Goal: Book appointment/travel/reservation

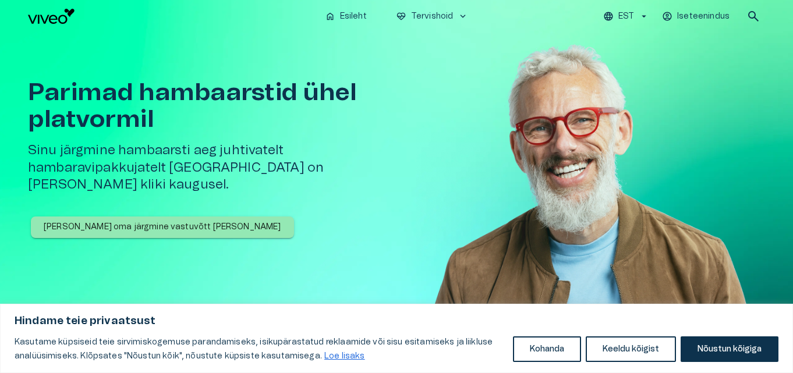
click at [141, 221] on p "[PERSON_NAME] oma järgmine vastuvõtt [PERSON_NAME]" at bounding box center [163, 227] width 238 height 12
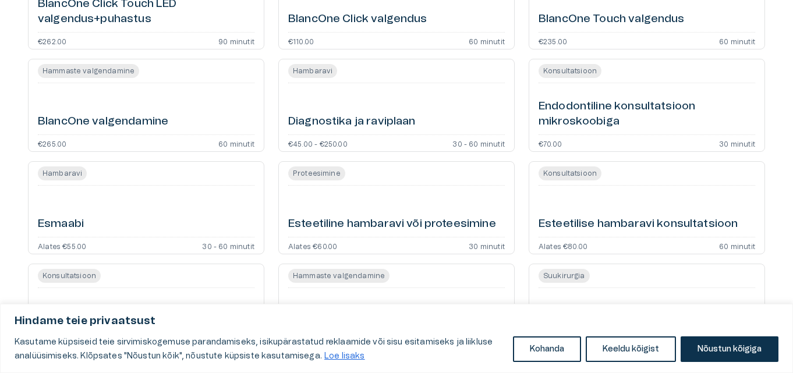
scroll to position [466, 0]
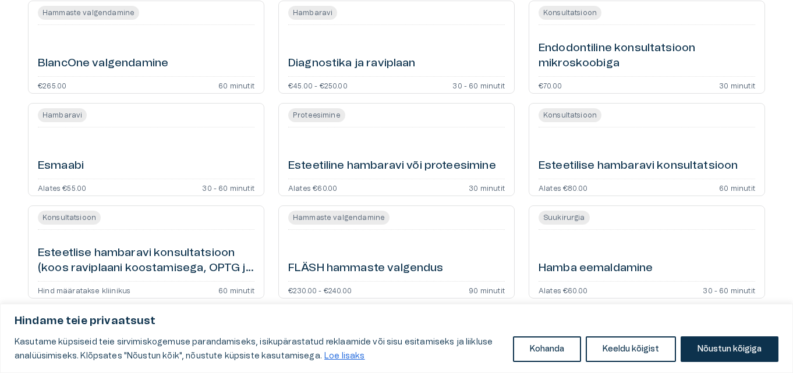
click at [103, 166] on div "Esmaabi" at bounding box center [146, 153] width 217 height 42
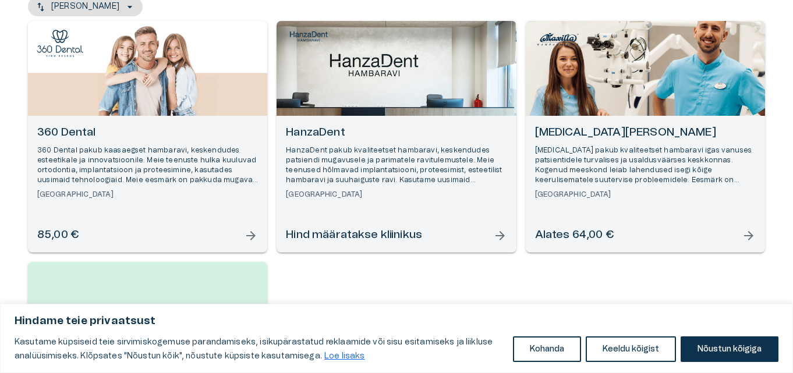
scroll to position [125, 0]
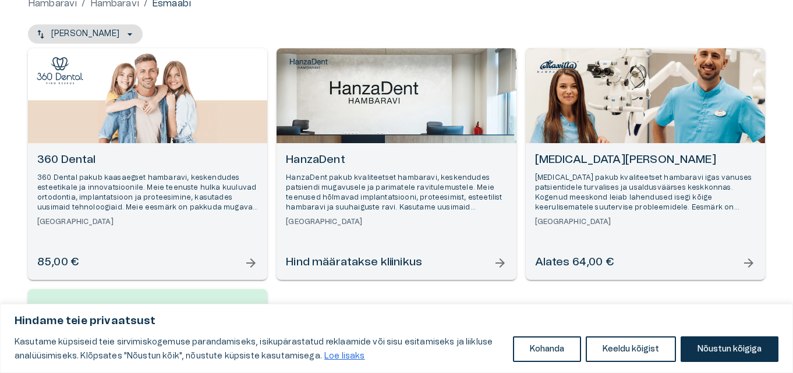
click at [599, 216] on div "[MEDICAL_DATA] Hambakliinik [MEDICAL_DATA] pakub kvaliteetset hambaravi igas va…" at bounding box center [645, 190] width 221 height 75
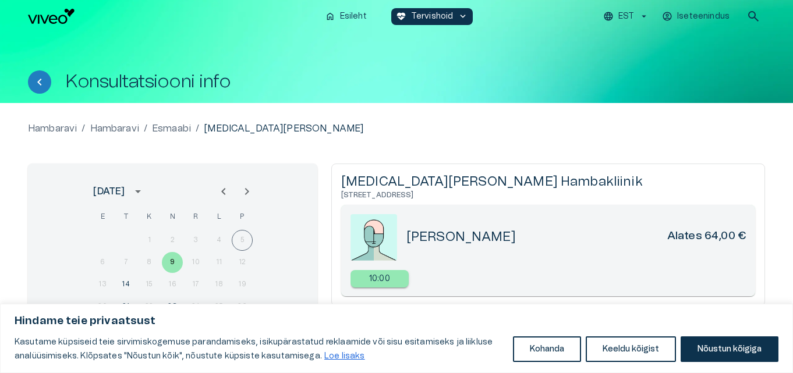
scroll to position [58, 0]
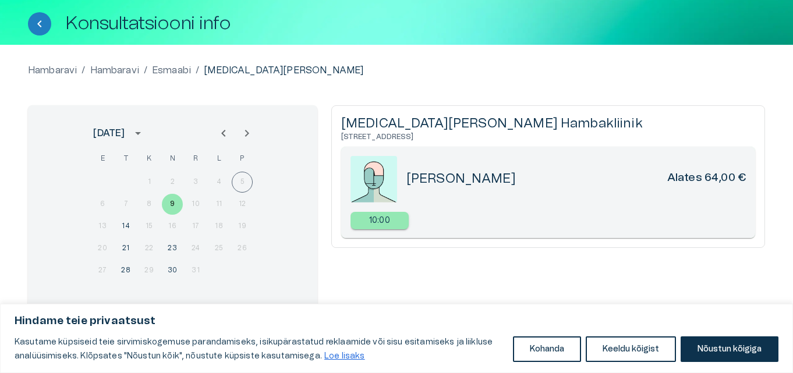
click at [238, 175] on div "1 2 3 4 5" at bounding box center [172, 182] width 186 height 21
click at [239, 180] on div "1 2 3 4 5" at bounding box center [172, 182] width 186 height 21
click at [169, 207] on button "9" at bounding box center [172, 204] width 21 height 21
click at [229, 183] on div "1 2 3 4 5" at bounding box center [172, 182] width 186 height 21
click at [244, 189] on div "1 2 3 4 5" at bounding box center [172, 182] width 186 height 21
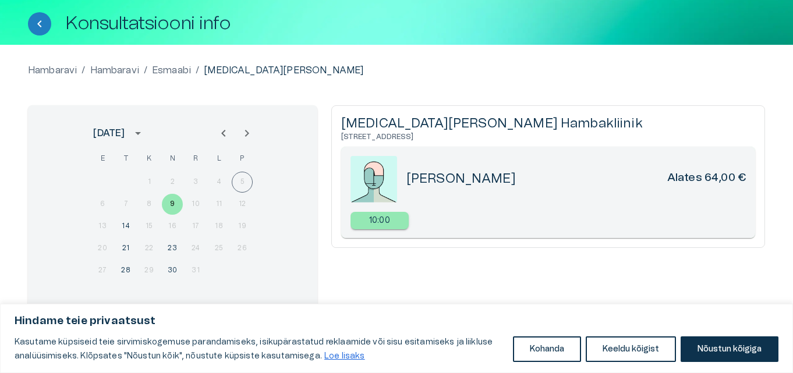
click at [243, 187] on div "1 2 3 4 5" at bounding box center [172, 182] width 186 height 21
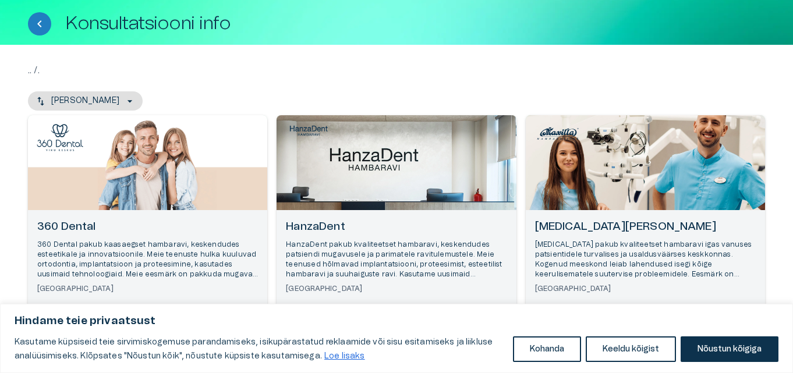
scroll to position [125, 0]
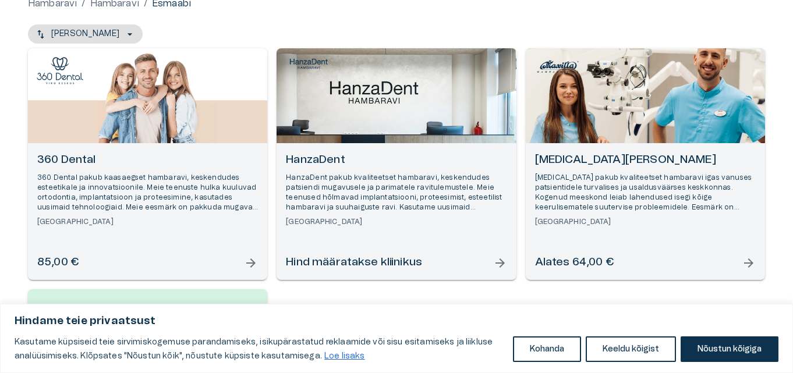
click at [383, 284] on div "360 Dental 360 Dental pakub kaasaegset hambaravi, keskendudes esteetikale ja in…" at bounding box center [396, 284] width 737 height 473
click at [356, 226] on h6 "[GEOGRAPHIC_DATA]" at bounding box center [396, 222] width 221 height 10
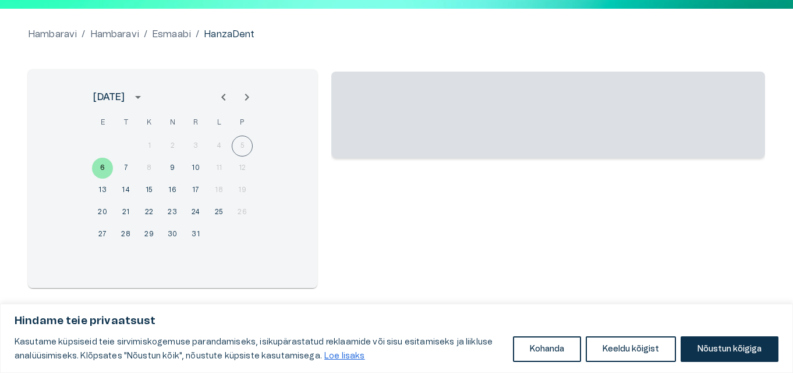
scroll to position [94, 0]
drag, startPoint x: 242, startPoint y: 142, endPoint x: 40, endPoint y: 127, distance: 202.0
click at [240, 142] on div "1 2 3 4 5" at bounding box center [172, 146] width 186 height 21
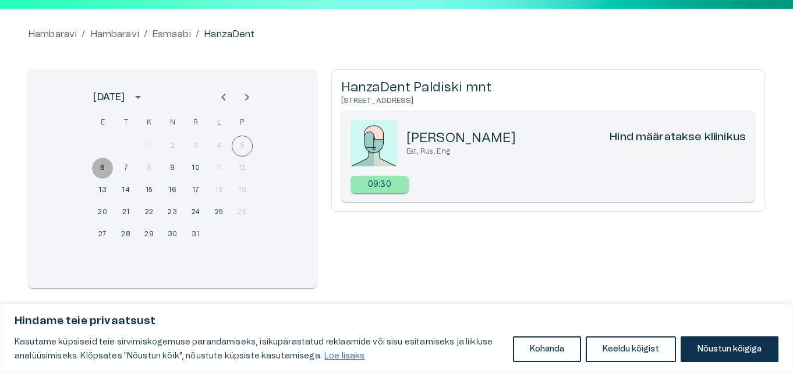
click at [98, 165] on button "6" at bounding box center [102, 168] width 21 height 21
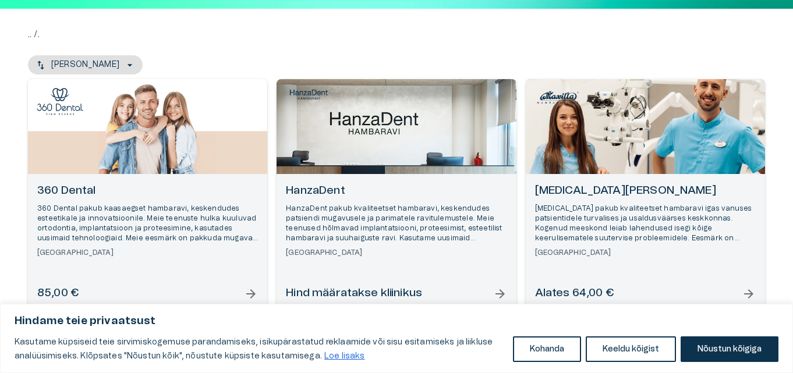
scroll to position [125, 0]
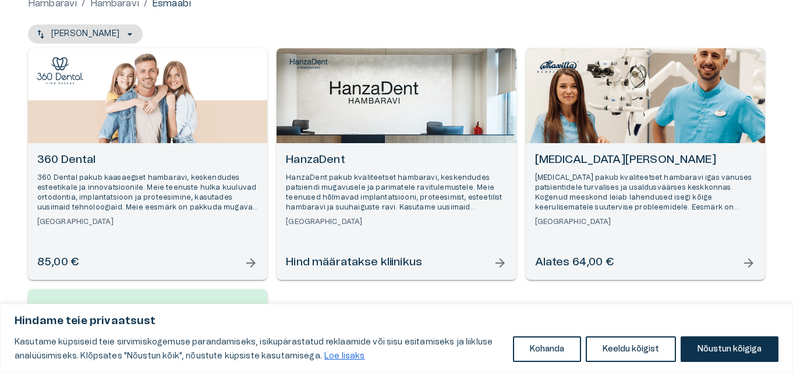
click at [137, 222] on h6 "[GEOGRAPHIC_DATA]" at bounding box center [147, 222] width 221 height 10
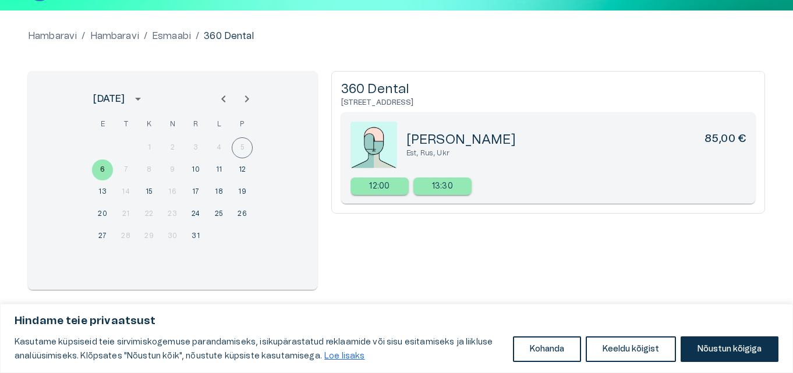
scroll to position [94, 0]
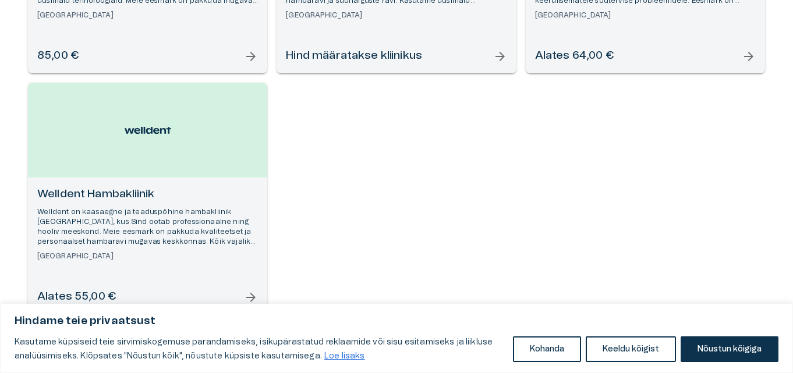
scroll to position [358, 0]
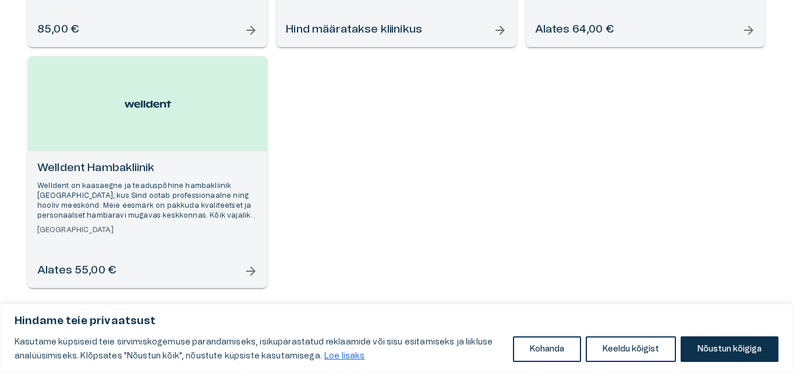
click at [165, 154] on div "Welldent Hambakliinik Welldent on kaasaegne ja teaduspõhine hambakliinik [GEOGR…" at bounding box center [147, 219] width 239 height 137
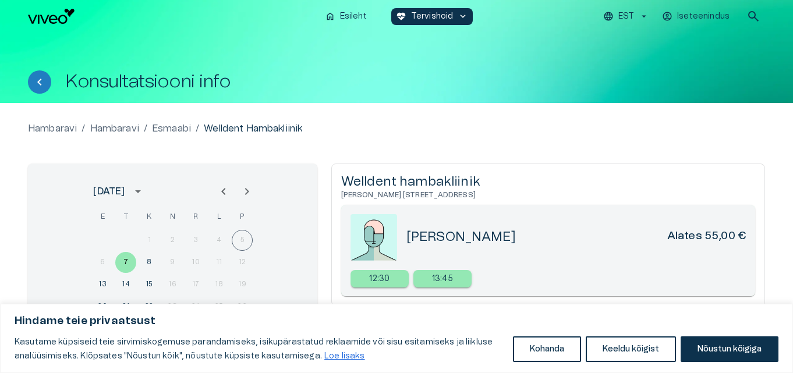
scroll to position [58, 0]
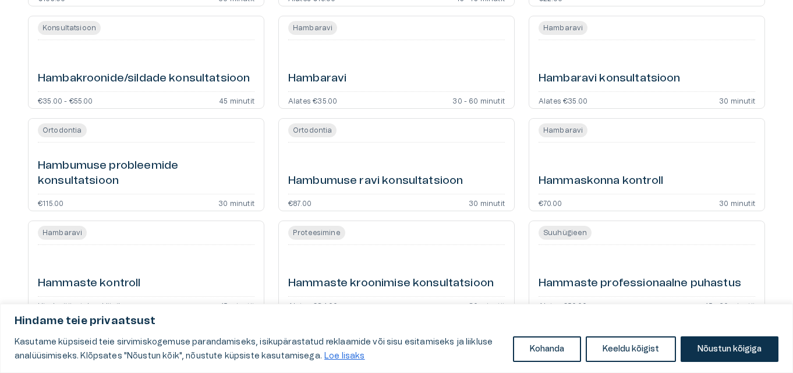
scroll to position [873, 0]
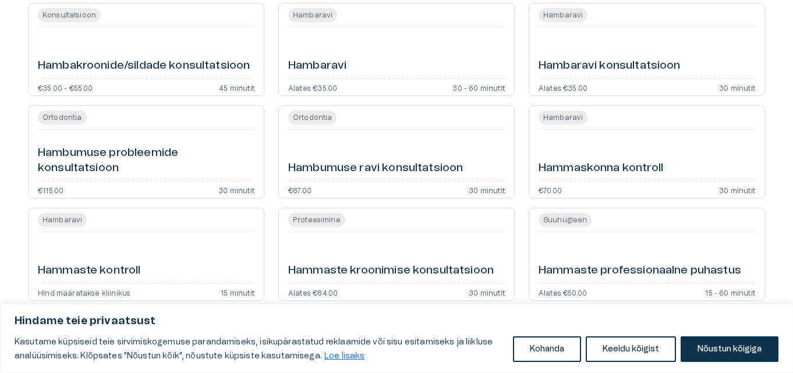
click at [343, 67] on h6 "Hambaravi" at bounding box center [317, 66] width 58 height 16
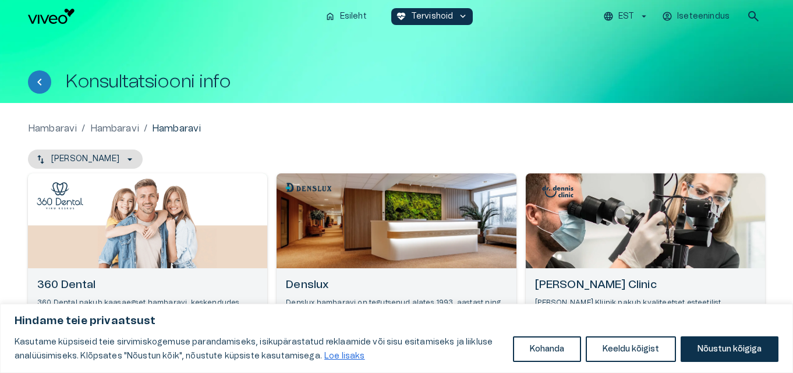
click at [177, 230] on div "Open selected supplier available booking dates" at bounding box center [147, 221] width 239 height 95
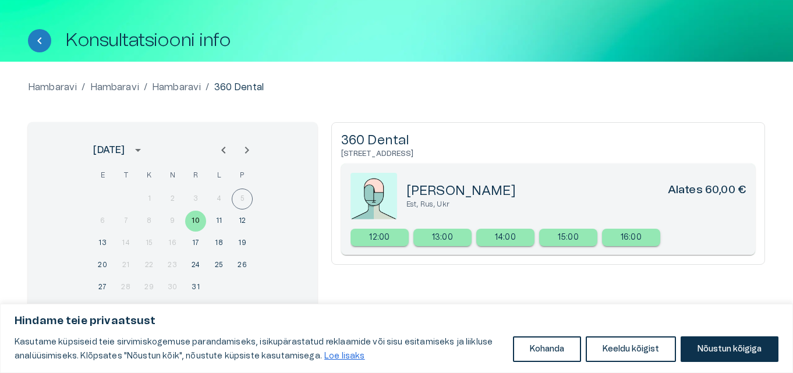
scroll to position [94, 0]
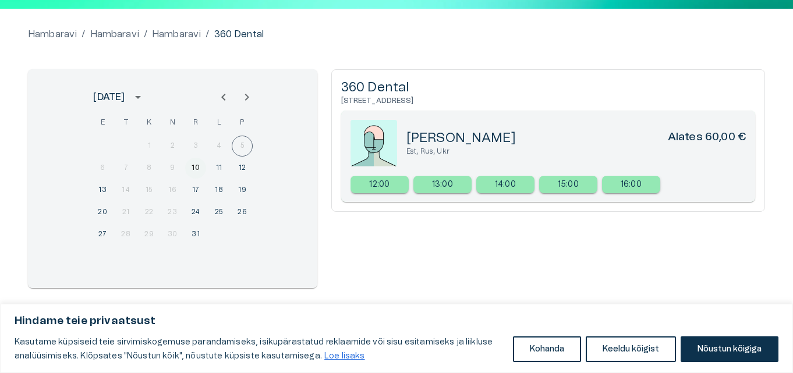
click at [199, 172] on button "10" at bounding box center [195, 168] width 21 height 21
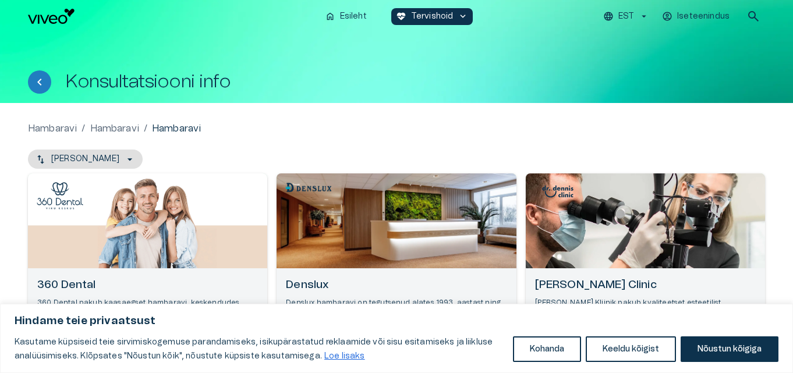
click at [367, 245] on div "Open selected supplier available booking dates" at bounding box center [396, 221] width 239 height 95
click at [614, 242] on div "Open selected supplier available booking dates" at bounding box center [645, 221] width 239 height 95
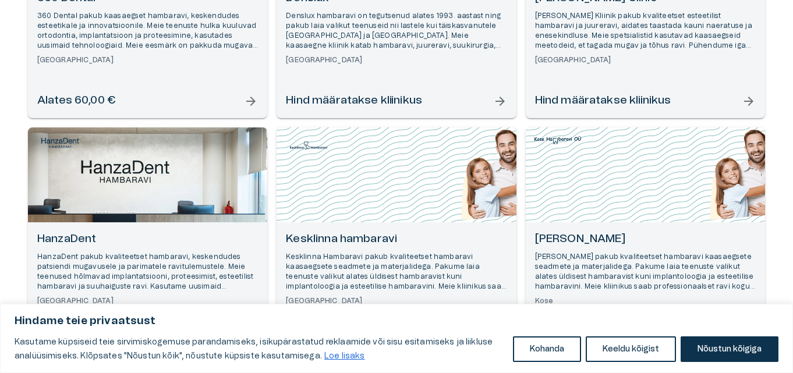
scroll to position [291, 0]
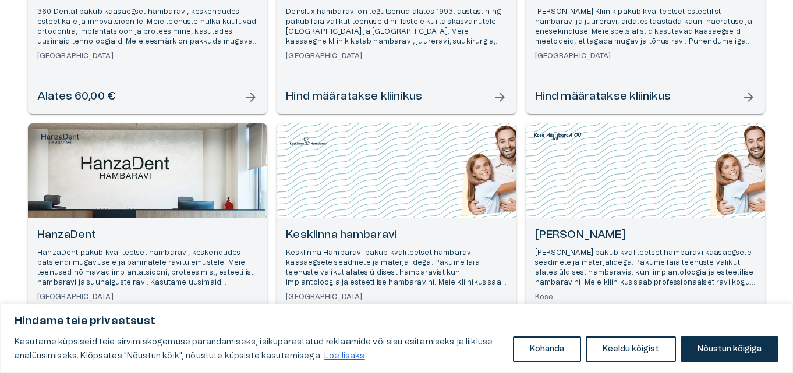
click at [155, 182] on div "Open selected supplier available booking dates" at bounding box center [147, 170] width 239 height 95
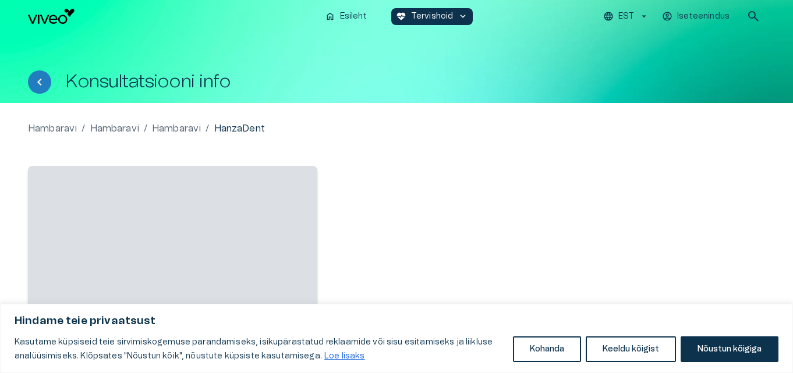
scroll to position [58, 0]
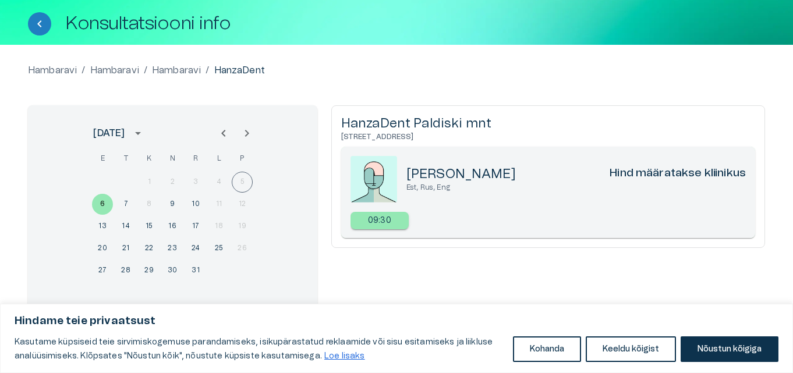
scroll to position [291, 0]
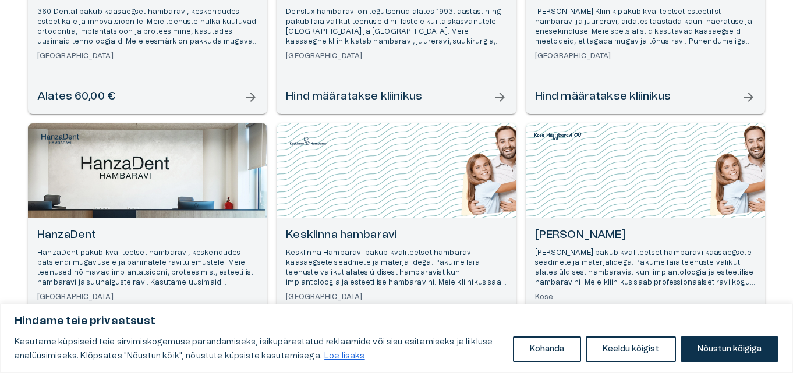
click at [365, 235] on h6 "Kesklinna hambaravi" at bounding box center [396, 236] width 221 height 16
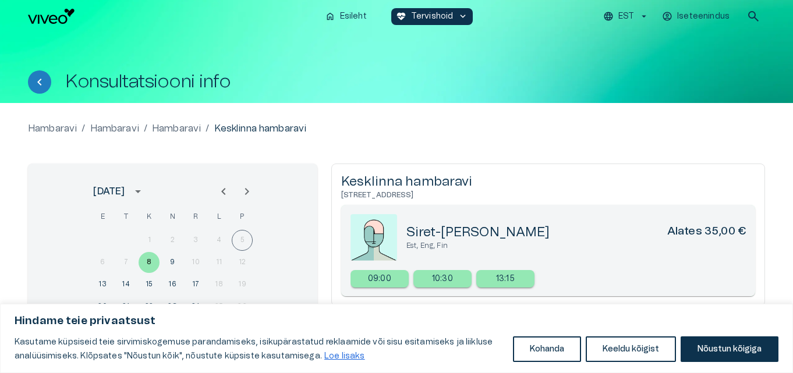
scroll to position [291, 0]
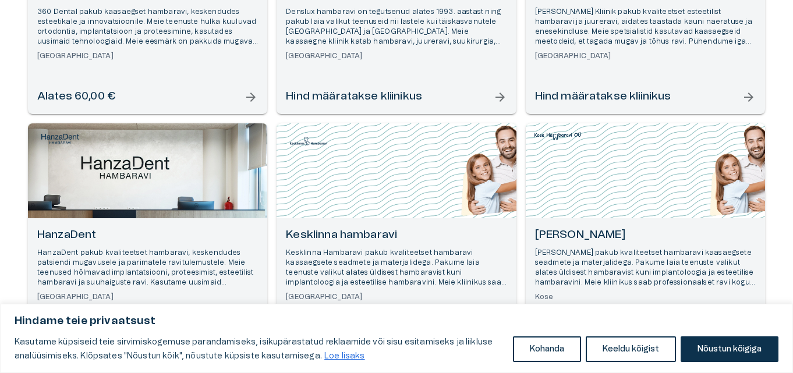
click at [582, 259] on p "[PERSON_NAME] pakub kvaliteetset hambaravi kaasaegsete seadmete ja materjalideg…" at bounding box center [645, 268] width 221 height 40
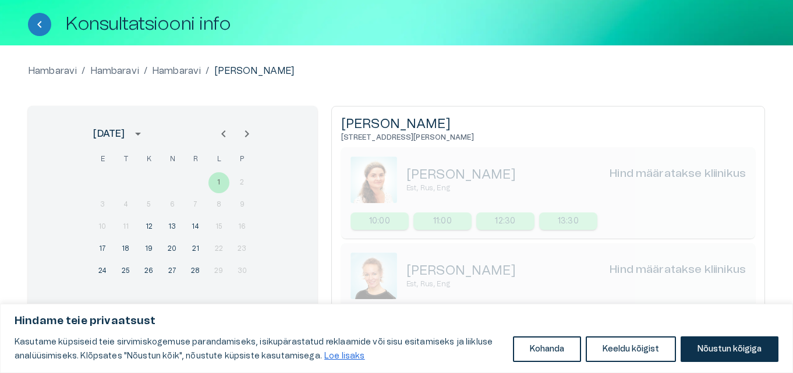
scroll to position [58, 0]
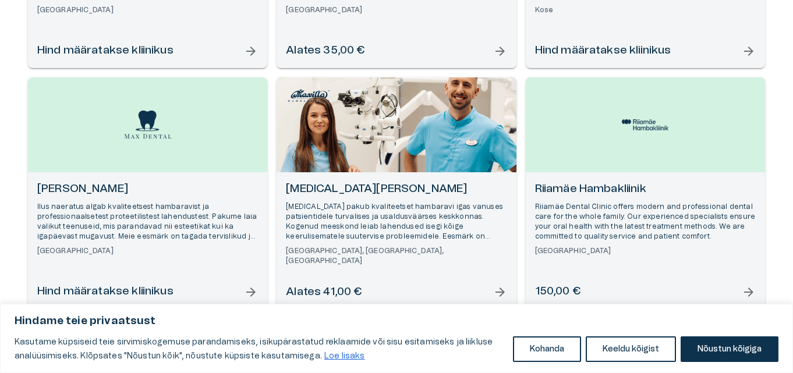
scroll to position [582, 0]
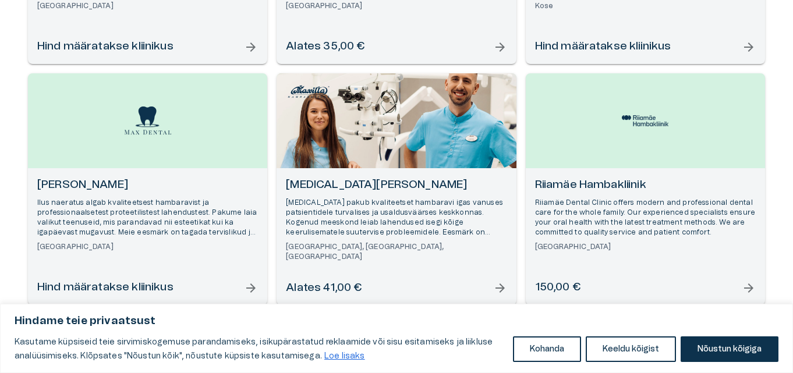
click at [135, 189] on h6 "[PERSON_NAME]" at bounding box center [147, 186] width 221 height 16
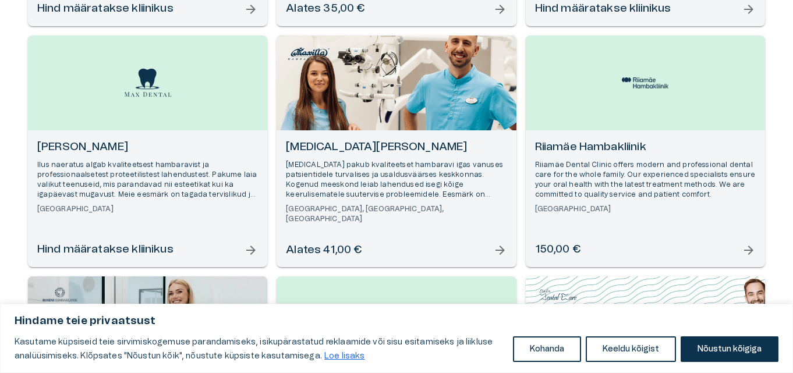
scroll to position [640, 0]
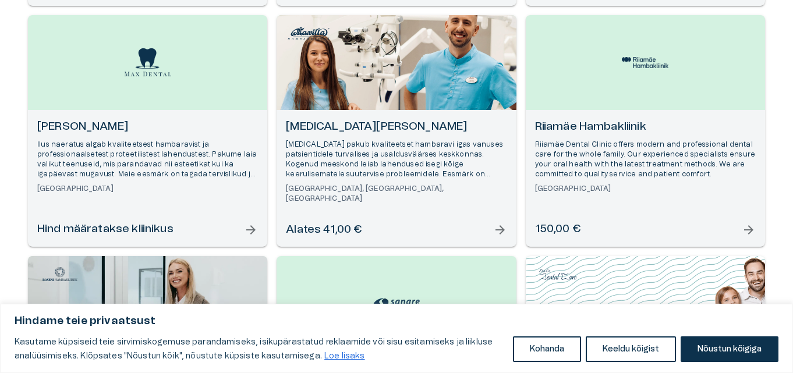
click at [416, 178] on p "[MEDICAL_DATA] pakub kvaliteetset hambaravi igas vanuses patsientidele turvalis…" at bounding box center [396, 160] width 221 height 40
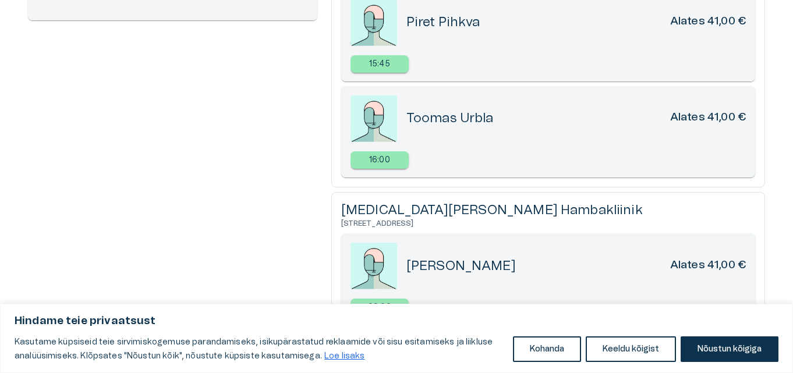
scroll to position [556, 0]
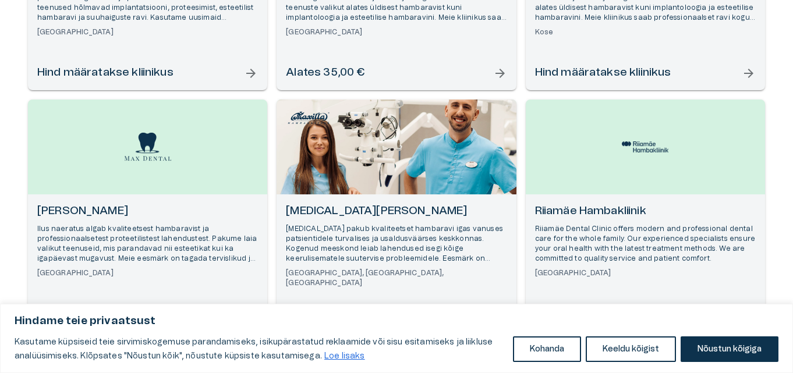
scroll to position [640, 0]
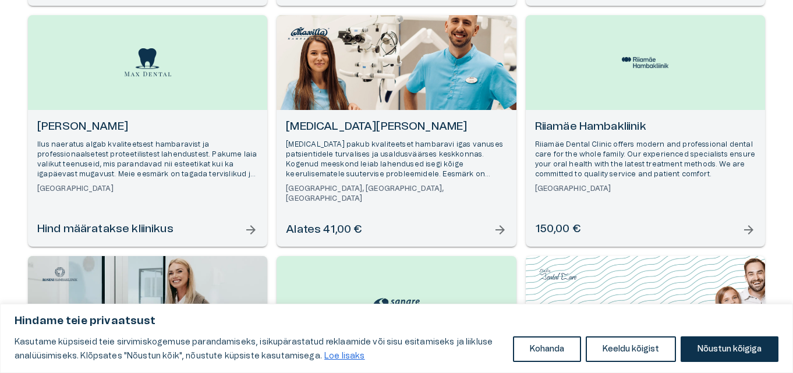
click at [561, 218] on div "Riiamäe Hambakliinik Riiamäe Dental Clinic offers modern and professional denta…" at bounding box center [645, 178] width 239 height 137
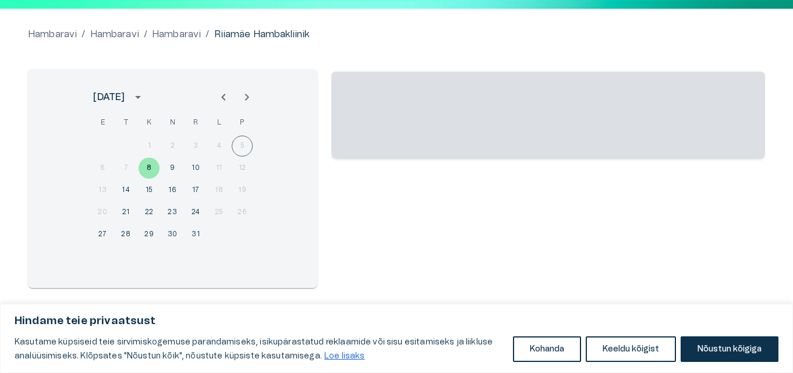
scroll to position [94, 0]
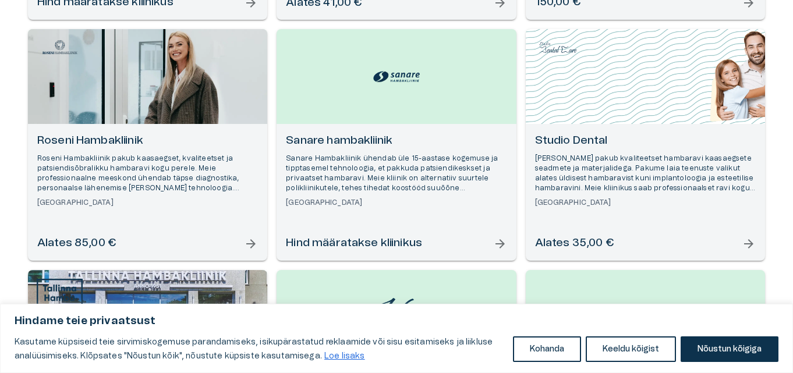
scroll to position [873, 0]
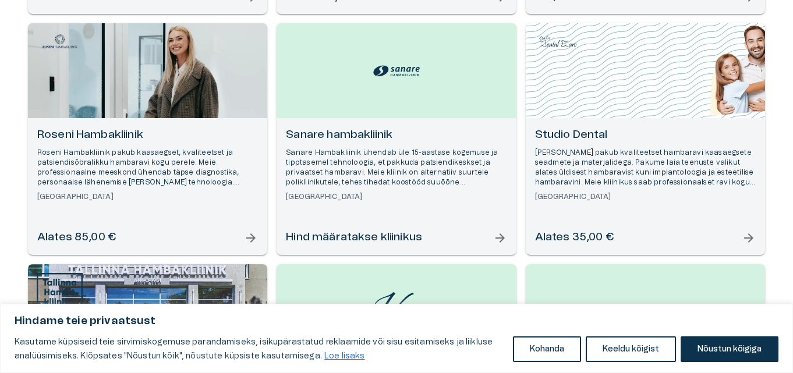
click at [122, 141] on h6 "Roseni Hambakliinik" at bounding box center [147, 136] width 221 height 16
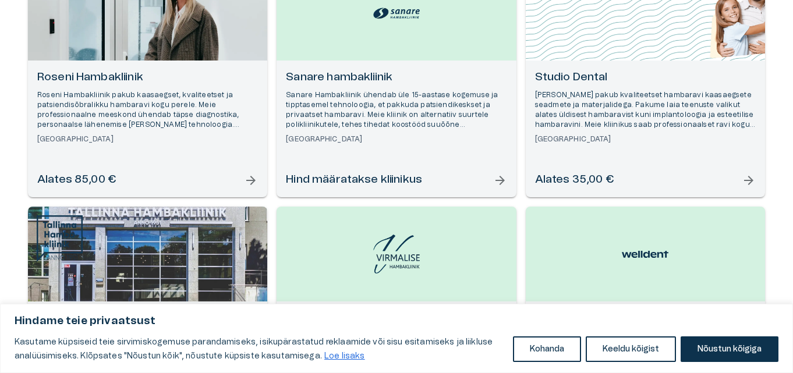
scroll to position [932, 0]
click at [369, 154] on div "Sanare hambakliinik Sanare Hambakliinik ühendab üle 15-aastase kogemuse ja tipp…" at bounding box center [396, 128] width 239 height 137
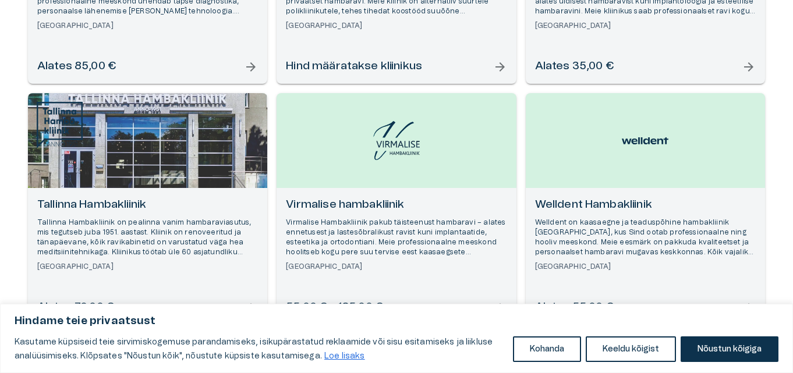
scroll to position [1048, 0]
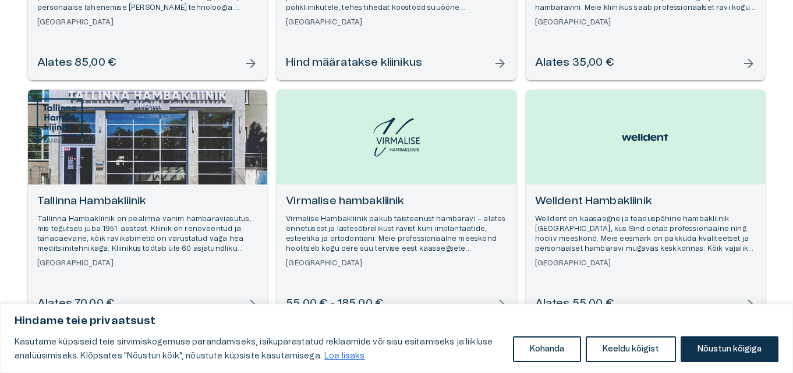
click at [569, 189] on div "Welldent Hambakliinik Welldent on kaasaegne ja teaduspõhine hambakliinik [GEOGR…" at bounding box center [645, 253] width 239 height 137
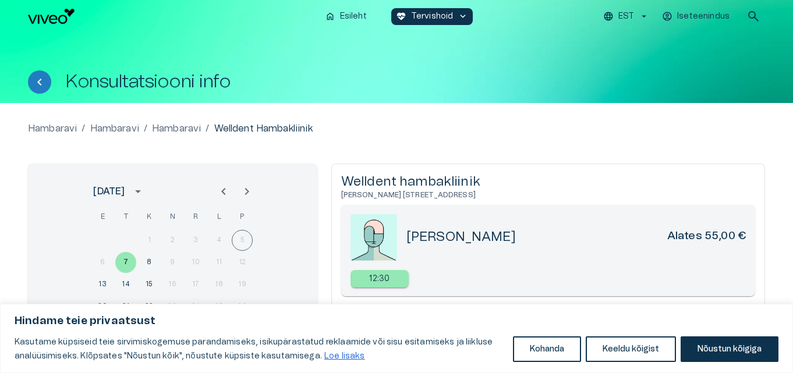
click at [12, 1] on div "home Esileht ecg_heart Tervishoid keyboard_arrow_down EST Iseteenindus search" at bounding box center [396, 16] width 793 height 33
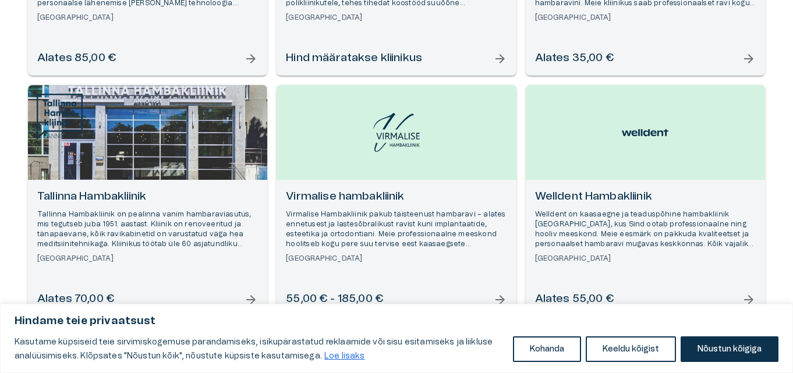
scroll to position [1081, 0]
